Goal: Book appointment/travel/reservation

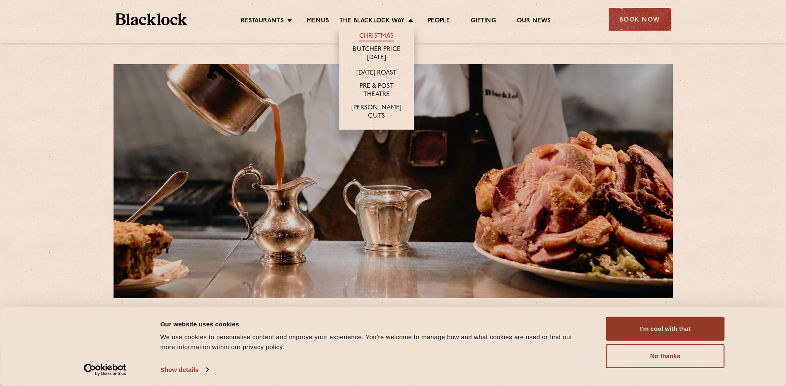
click at [379, 35] on link "Christmas" at bounding box center [376, 36] width 35 height 9
